Goal: Check status: Check status

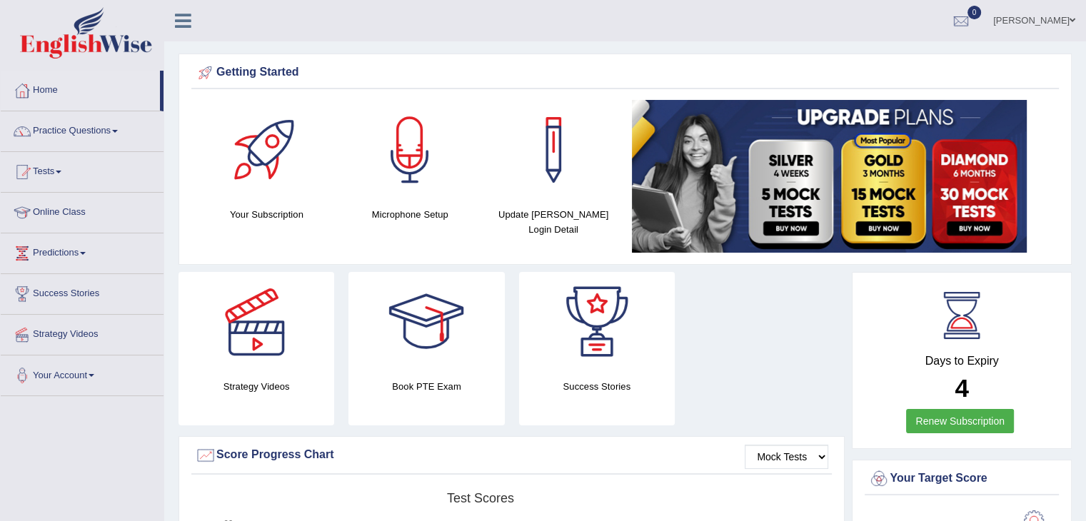
click at [63, 166] on link "Tests" at bounding box center [82, 170] width 163 height 36
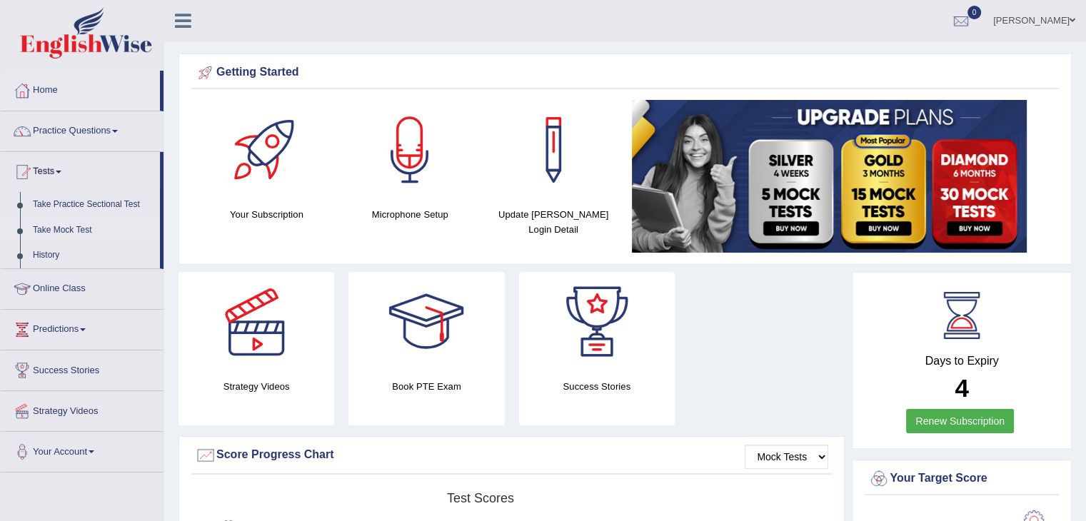
click at [64, 232] on link "Take Mock Test" at bounding box center [93, 231] width 134 height 26
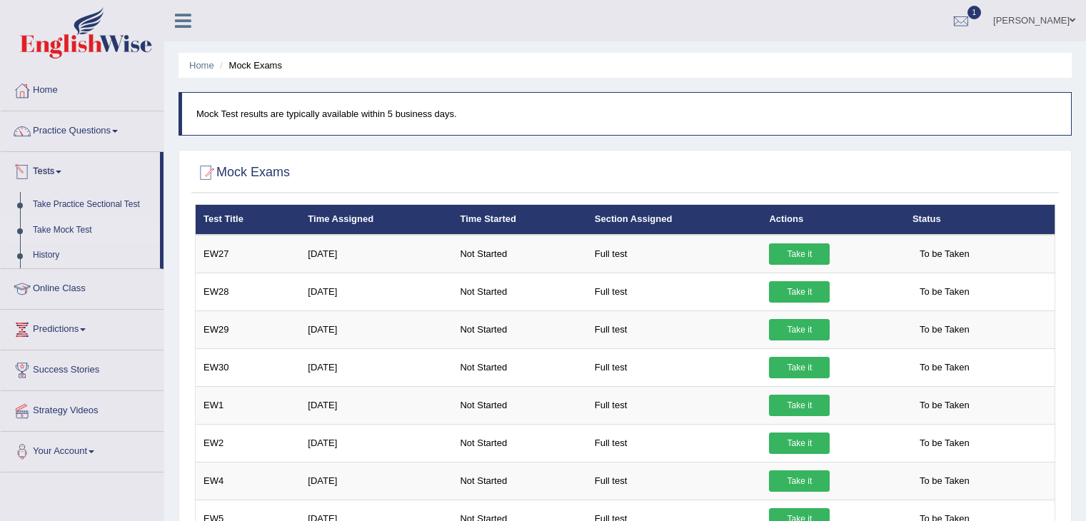
click at [65, 173] on link "Tests" at bounding box center [80, 170] width 159 height 36
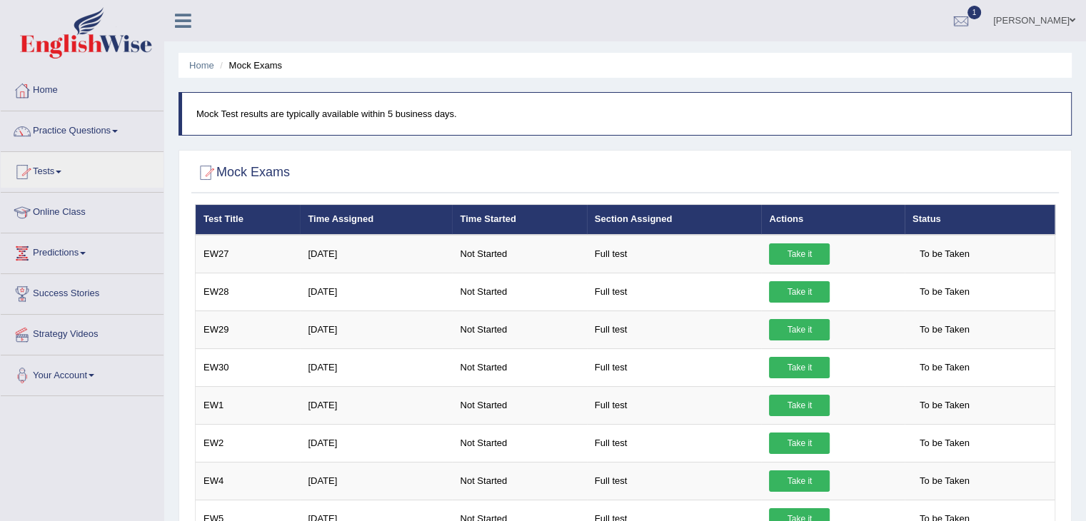
click at [65, 173] on link "Tests" at bounding box center [82, 170] width 163 height 36
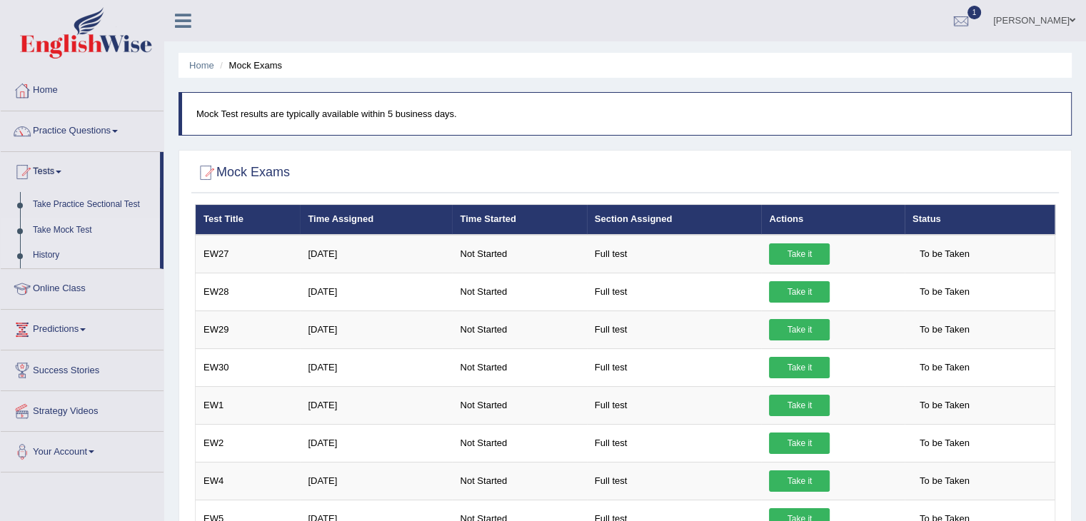
click at [46, 256] on link "History" at bounding box center [93, 256] width 134 height 26
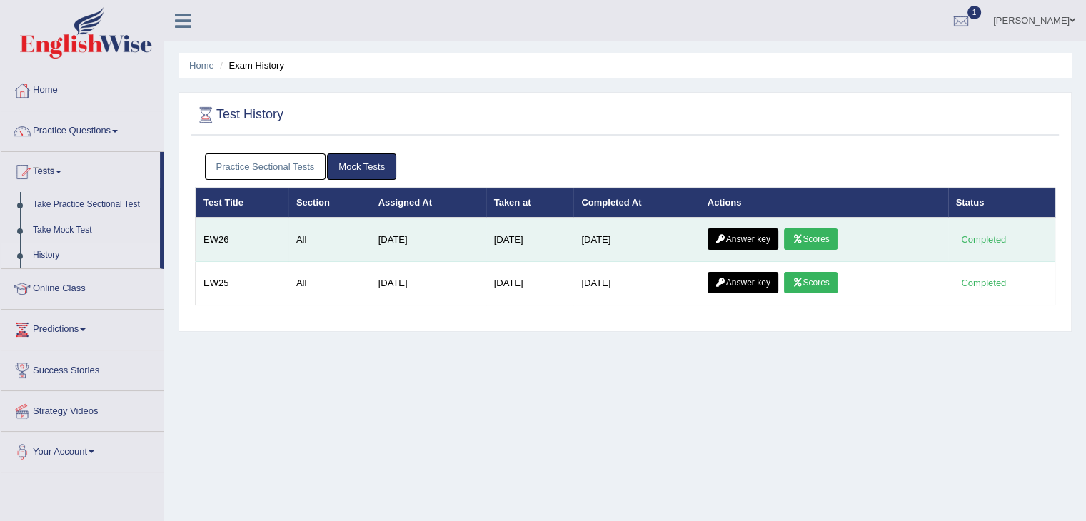
click at [726, 235] on icon at bounding box center [720, 239] width 11 height 9
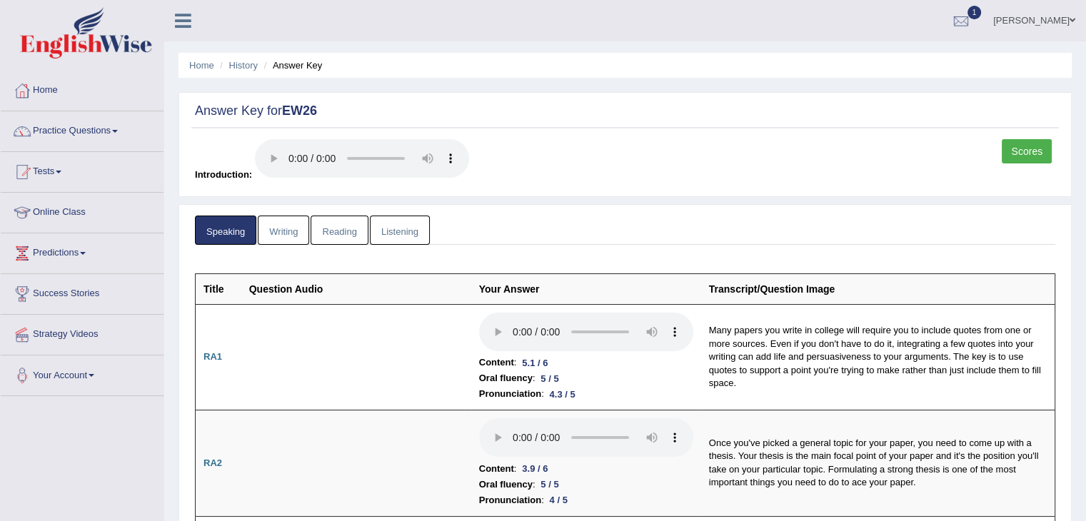
click at [1022, 141] on link "Scores" at bounding box center [1027, 151] width 50 height 24
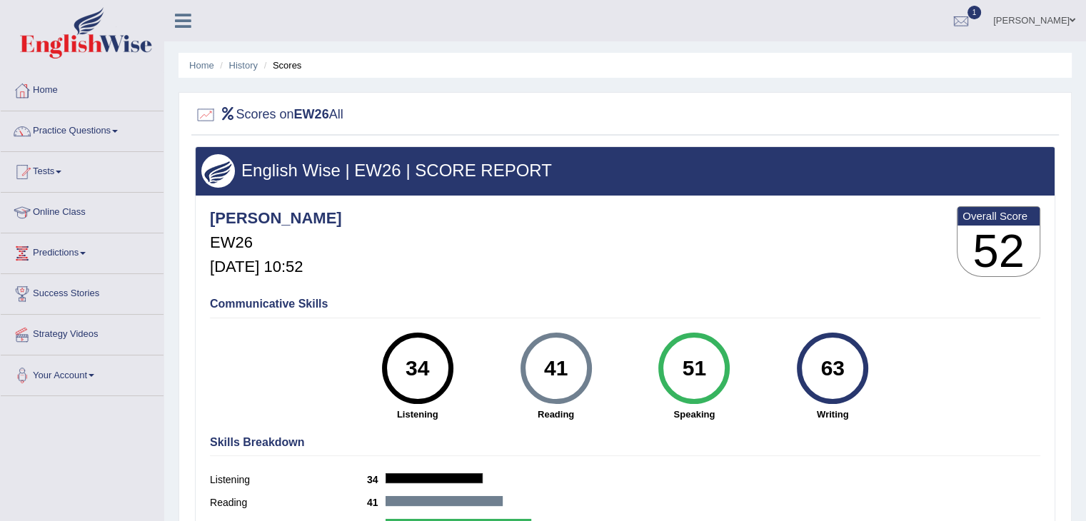
click at [246, 72] on li "History" at bounding box center [236, 66] width 41 height 14
click at [246, 67] on link "History" at bounding box center [243, 65] width 29 height 11
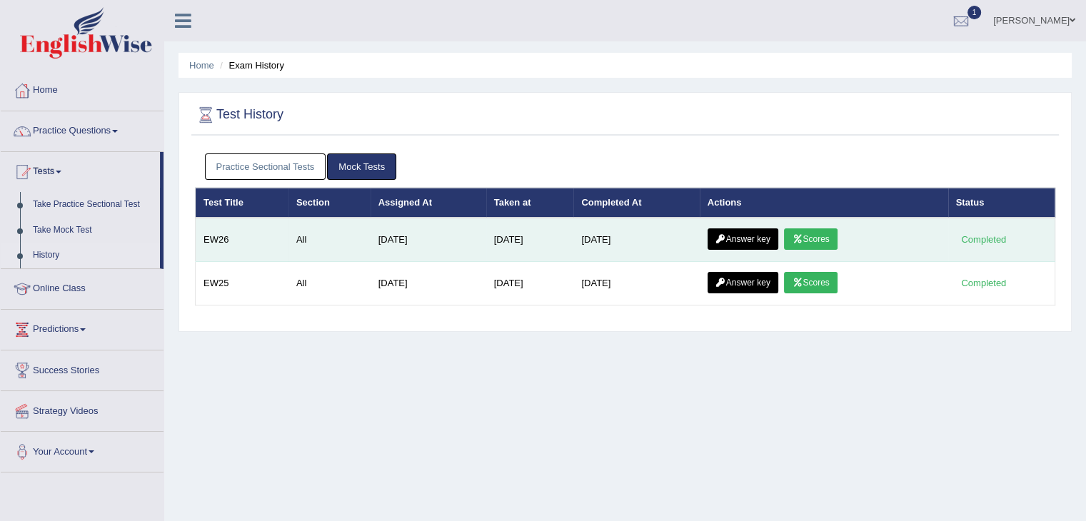
click at [750, 236] on link "Answer key" at bounding box center [742, 238] width 71 height 21
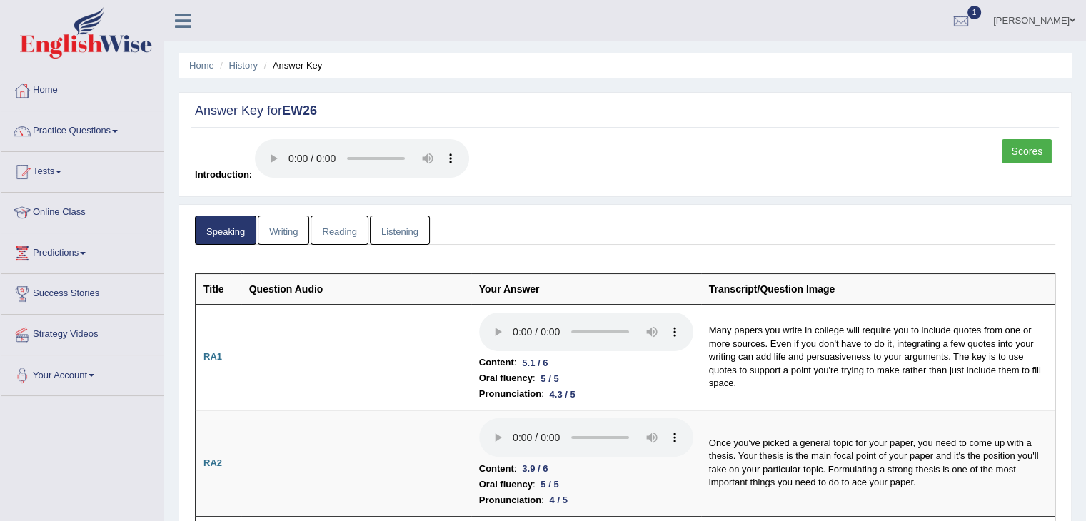
click at [286, 228] on link "Writing" at bounding box center [283, 230] width 51 height 29
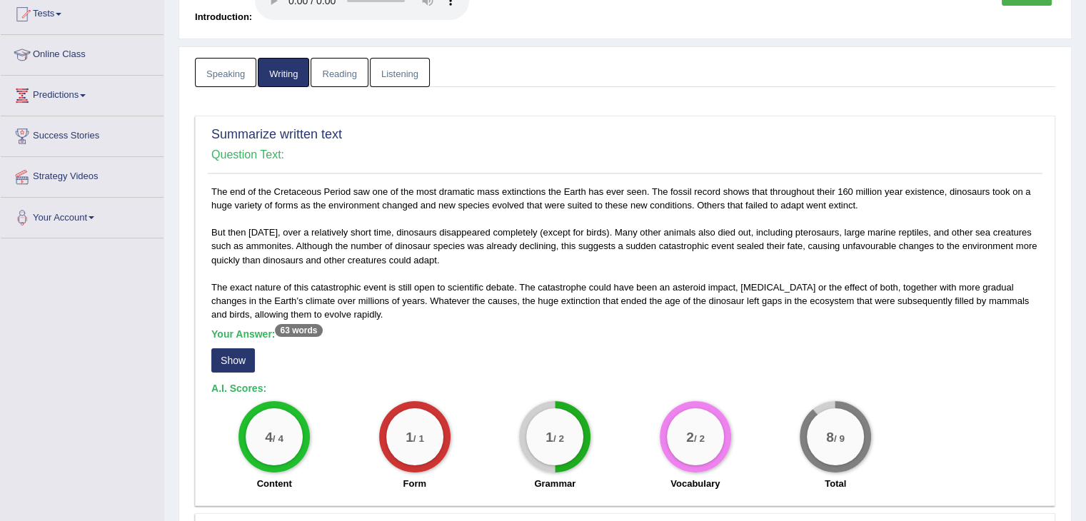
scroll to position [157, 0]
click at [335, 84] on link "Reading" at bounding box center [339, 73] width 57 height 29
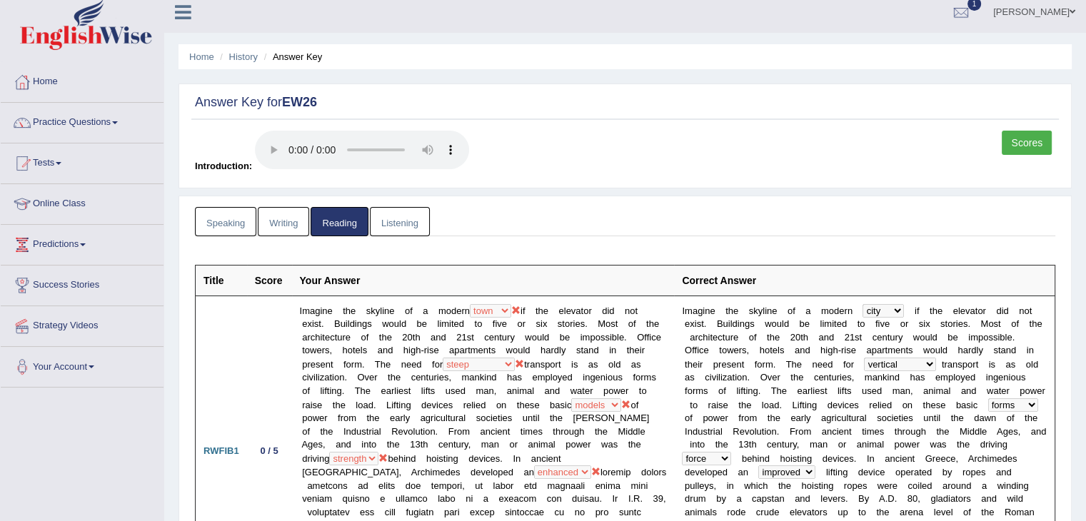
scroll to position [0, 0]
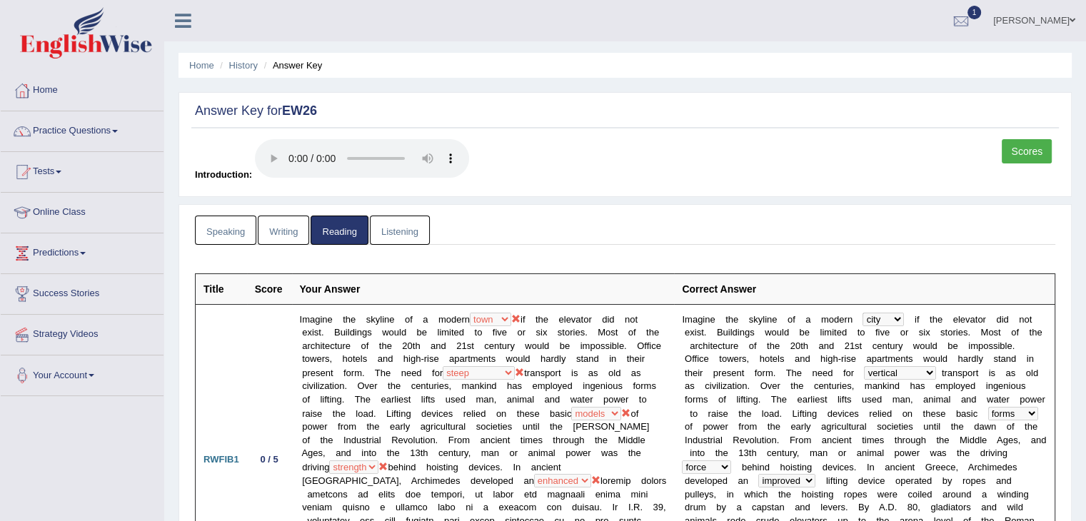
click at [393, 235] on link "Listening" at bounding box center [400, 230] width 60 height 29
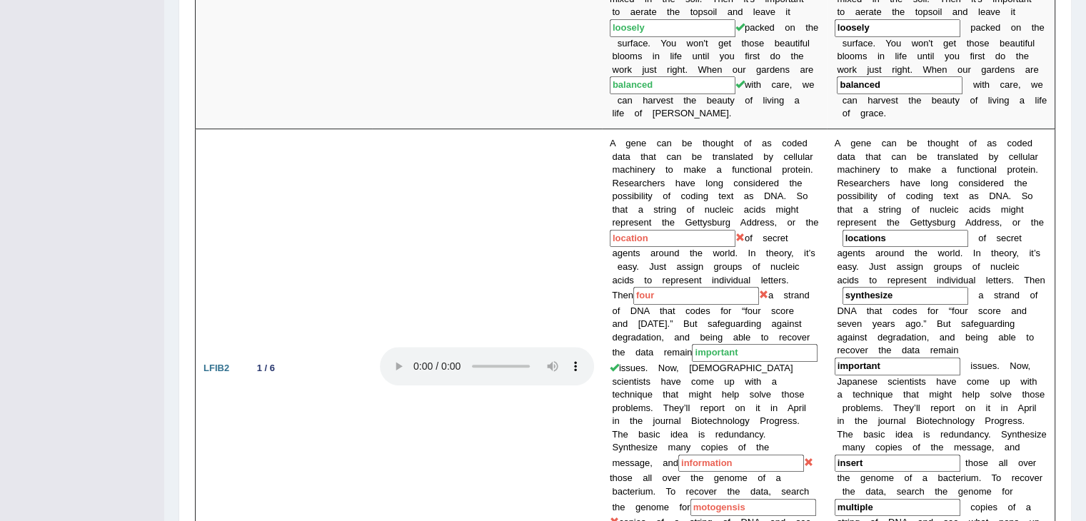
scroll to position [940, 0]
